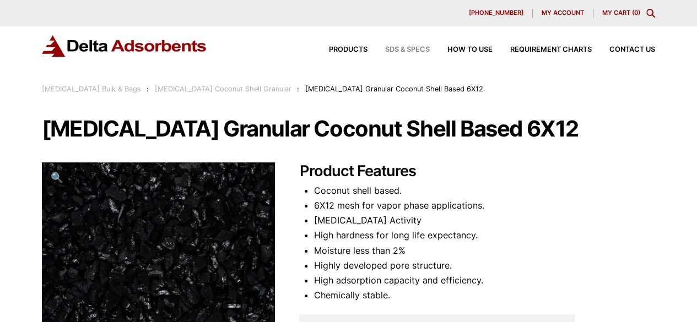
click at [409, 50] on span "SDS & SPECS" at bounding box center [407, 49] width 45 height 7
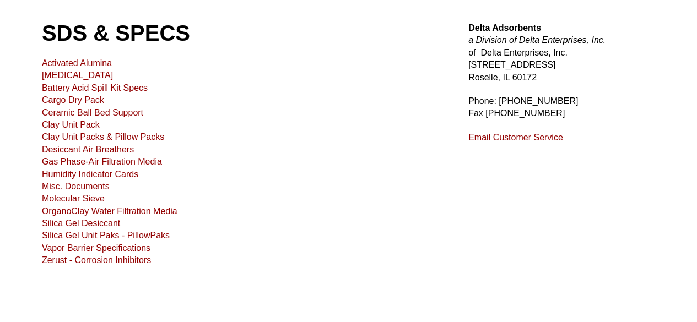
scroll to position [110, 0]
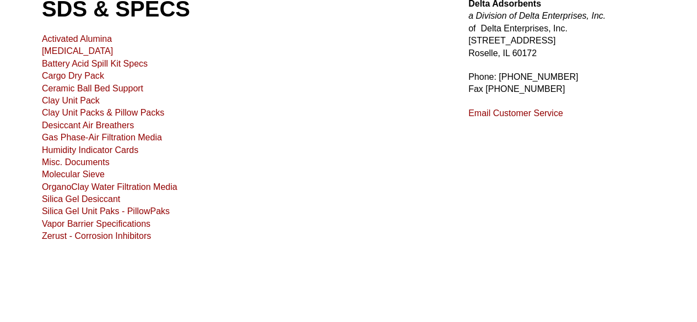
click at [99, 165] on link "Misc. Documents" at bounding box center [76, 162] width 68 height 9
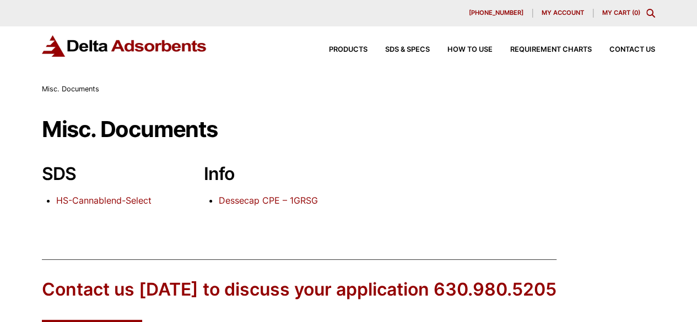
click at [113, 199] on link "HS-Cannablend-Select" at bounding box center [103, 200] width 95 height 11
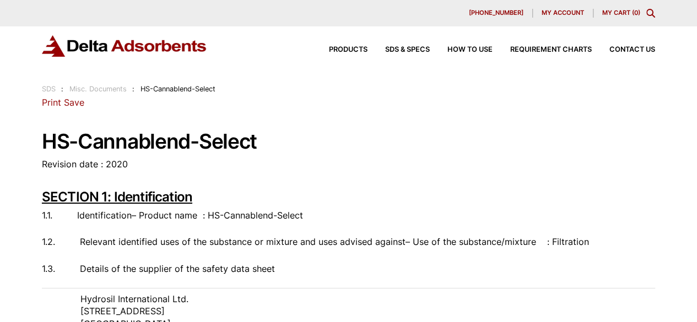
click at [76, 103] on link "Save" at bounding box center [74, 102] width 20 height 11
click at [356, 50] on span "Products" at bounding box center [348, 49] width 39 height 7
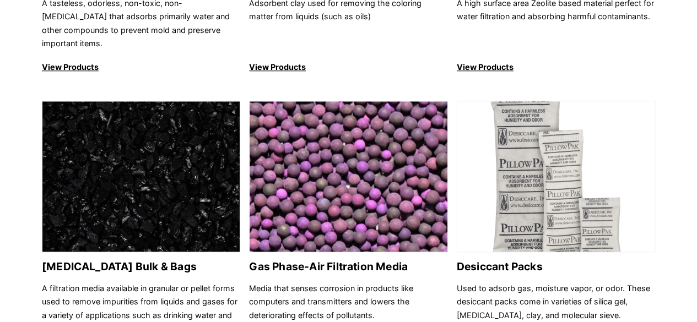
scroll to position [661, 0]
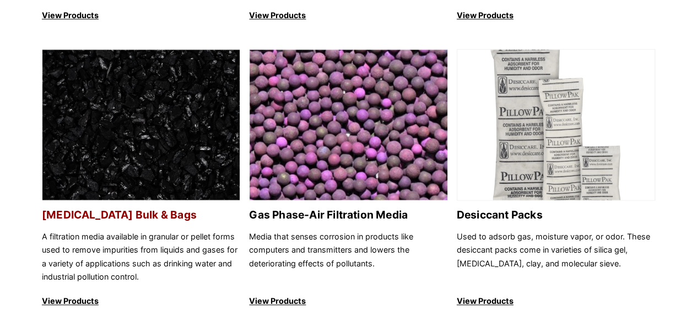
click at [151, 215] on h2 "[MEDICAL_DATA] Bulk & Bags" at bounding box center [141, 215] width 198 height 13
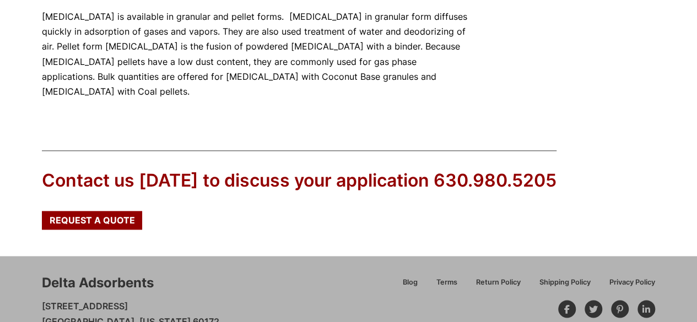
scroll to position [788, 0]
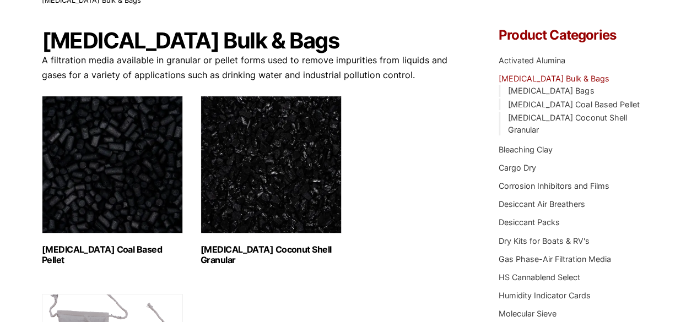
scroll to position [75, 0]
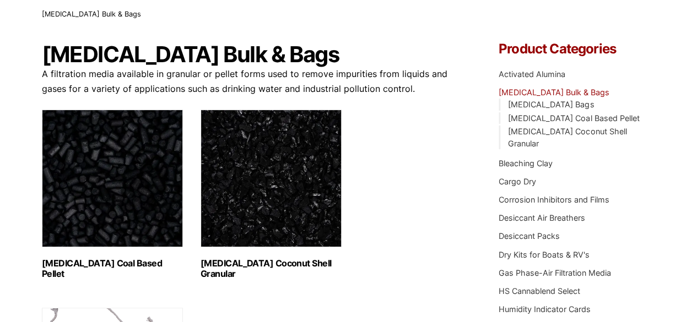
click at [310, 148] on img "Visit product category Activated Carbon Coconut Shell Granular" at bounding box center [271, 179] width 141 height 138
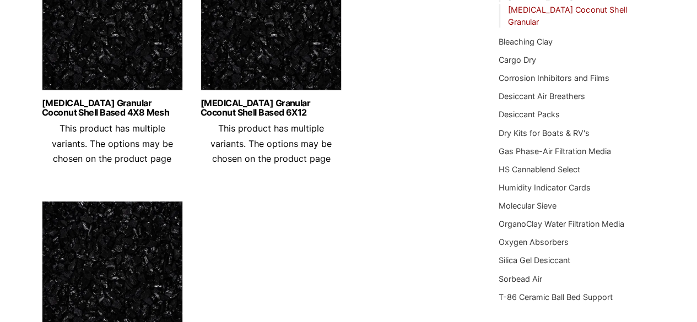
scroll to position [220, 0]
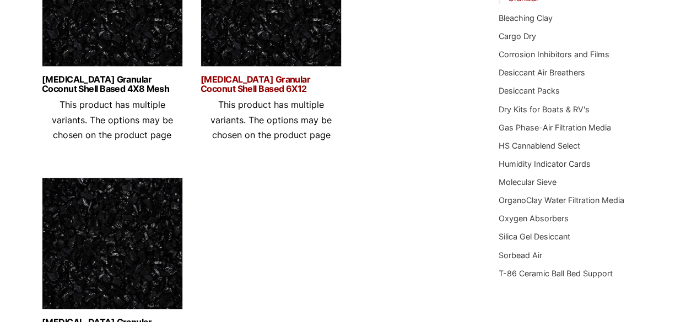
click at [272, 88] on link "Activated Carbon Granular Coconut Shell Based 6X12" at bounding box center [271, 84] width 141 height 19
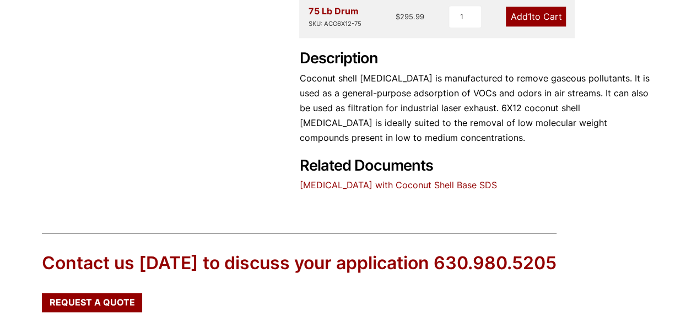
scroll to position [500, 0]
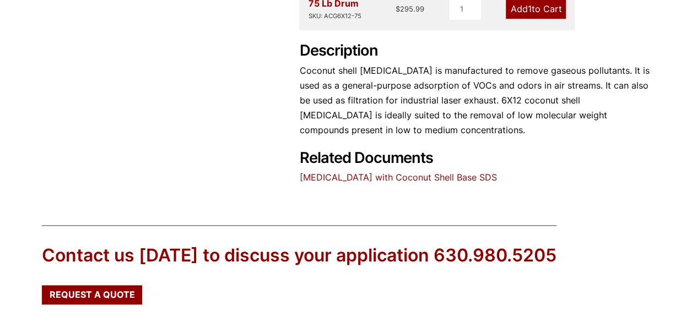
click at [443, 178] on link "Activated Carbon with Coconut Shell Base SDS" at bounding box center [397, 177] width 197 height 11
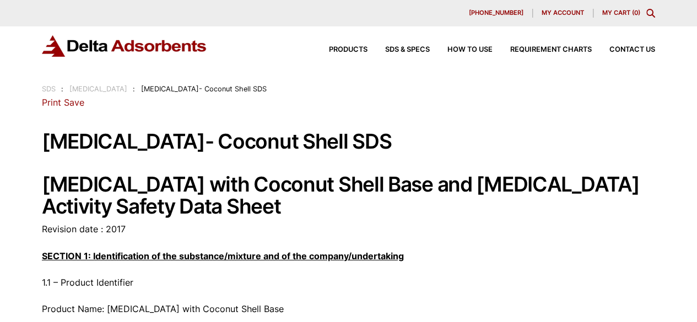
click at [66, 102] on link "Save" at bounding box center [74, 102] width 20 height 11
